Goal: Navigation & Orientation: Go to known website

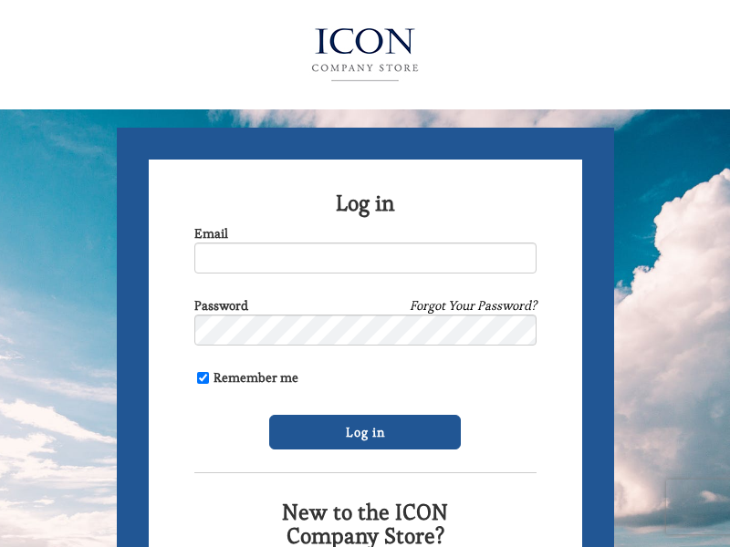
click at [365, 50] on img at bounding box center [365, 54] width 199 height 73
